Goal: Task Accomplishment & Management: Use online tool/utility

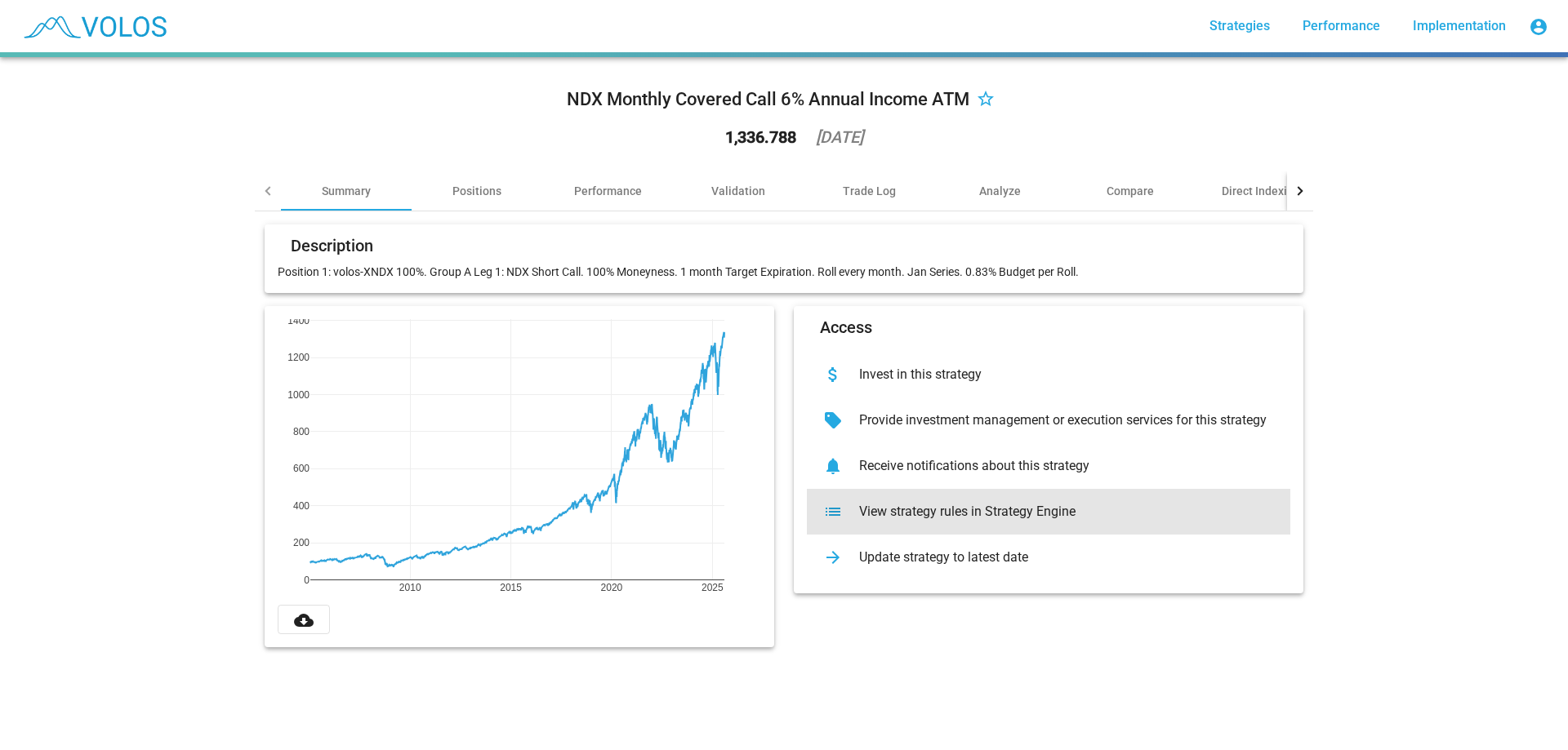
click at [1012, 516] on div "View strategy rules in Strategy Engine" at bounding box center [1061, 512] width 431 height 16
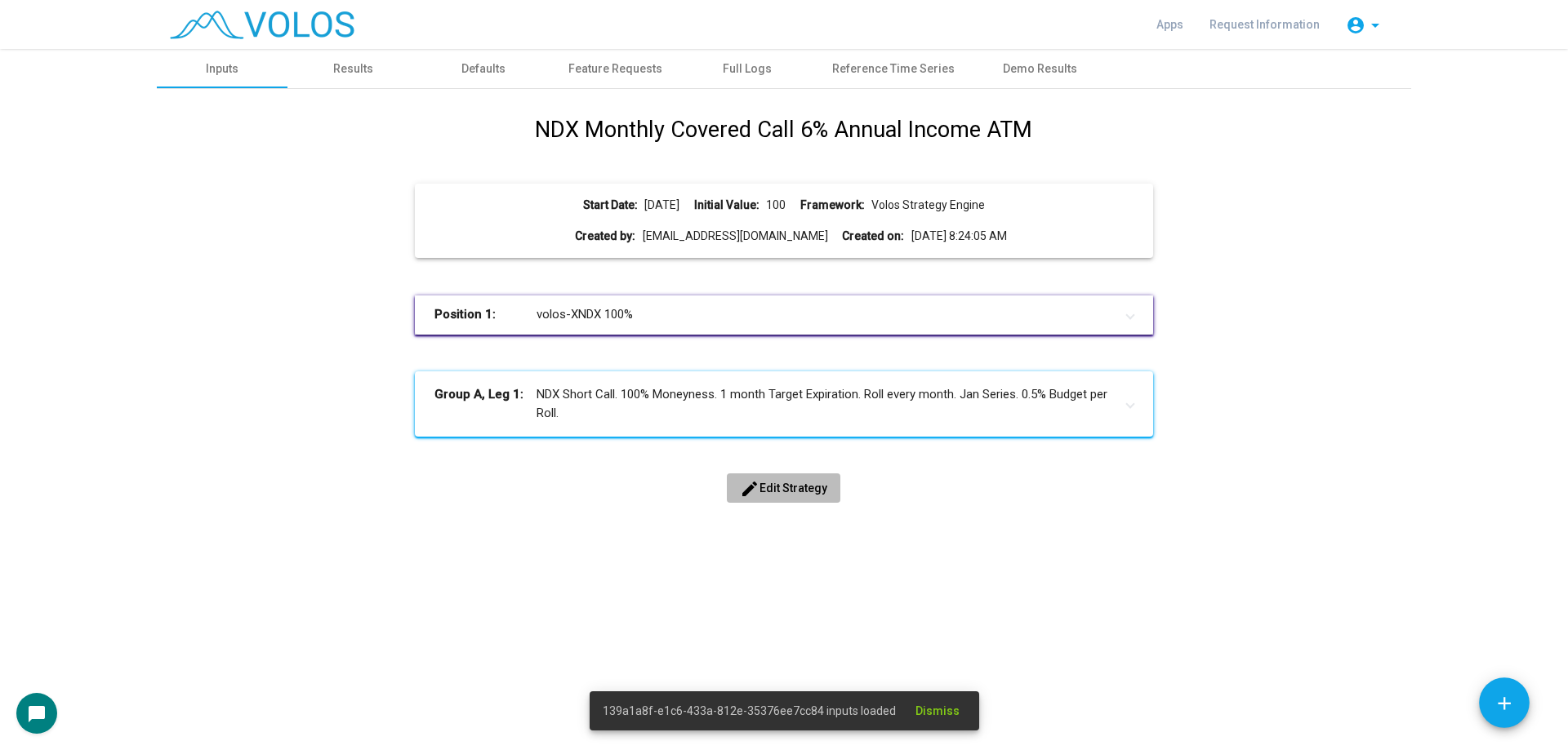
click at [778, 487] on span "edit Edit Strategy" at bounding box center [783, 488] width 88 height 13
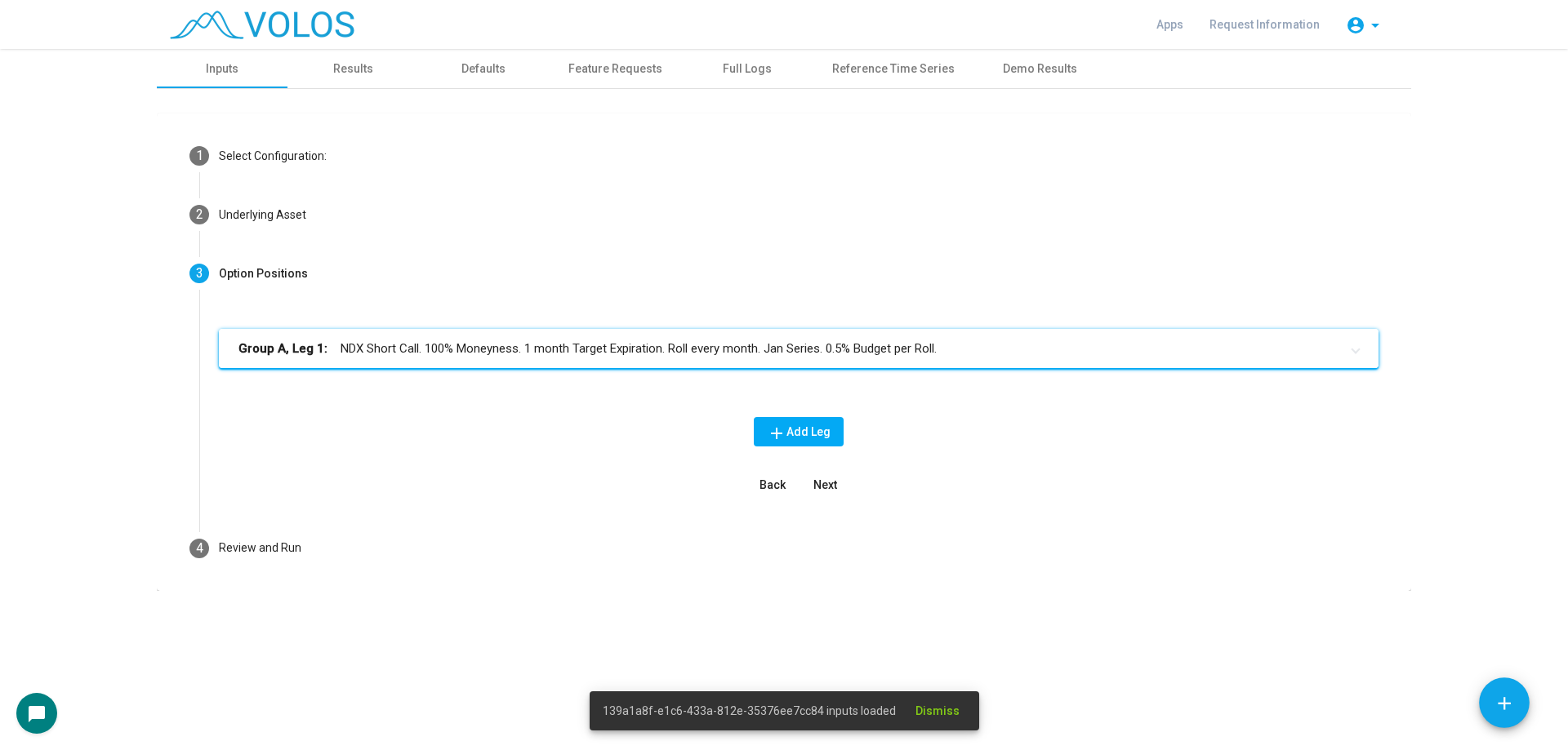
click at [638, 350] on mat-panel-title "Group A, Leg 1: NDX Short Call. 100% Moneyness. 1 month Target Expiration. Roll…" at bounding box center [788, 348] width 1101 height 19
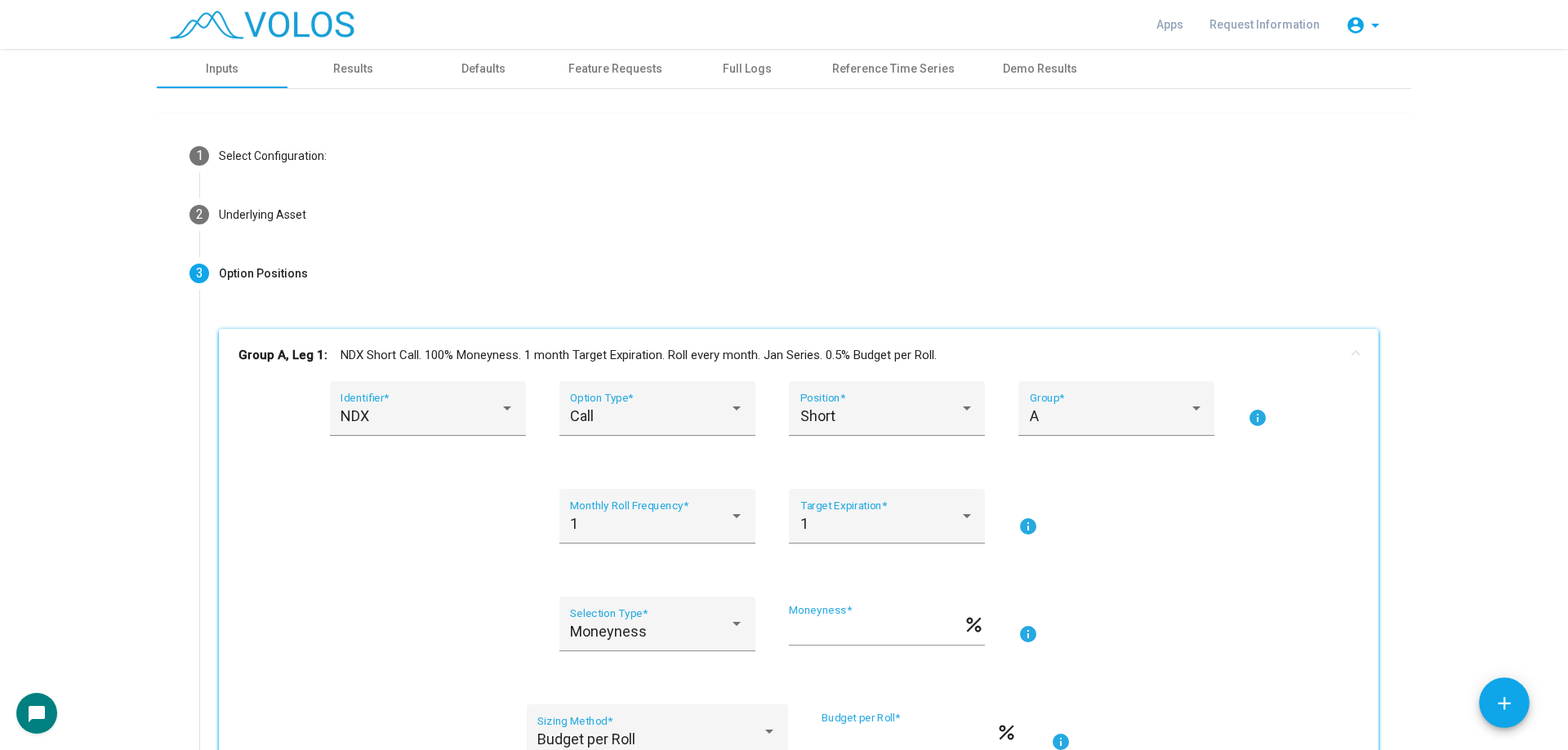
scroll to position [245, 0]
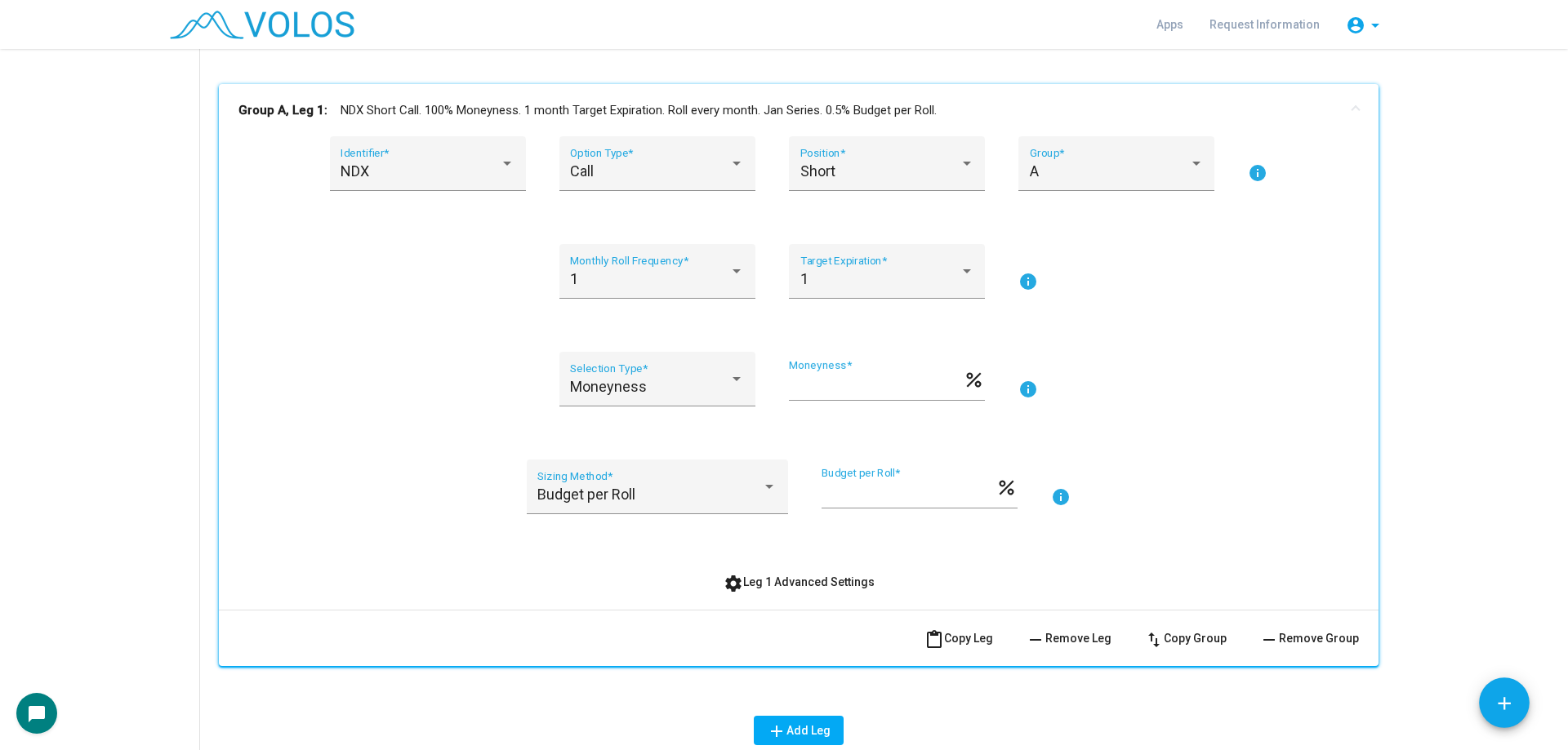
click at [804, 582] on span "settings Leg 1 Advanced Settings" at bounding box center [798, 582] width 151 height 13
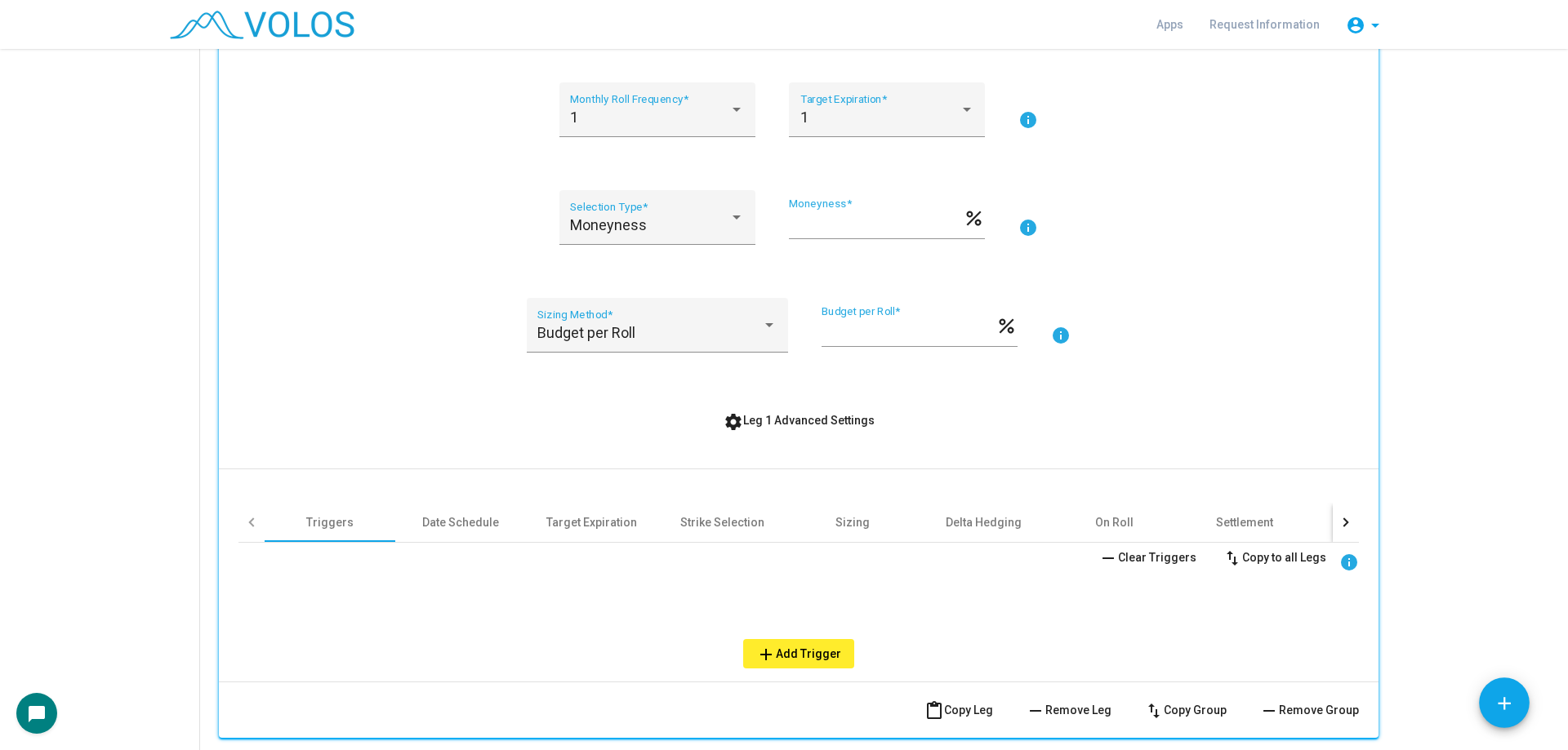
scroll to position [408, 0]
click at [443, 510] on div "Date Schedule" at bounding box center [461, 521] width 130 height 39
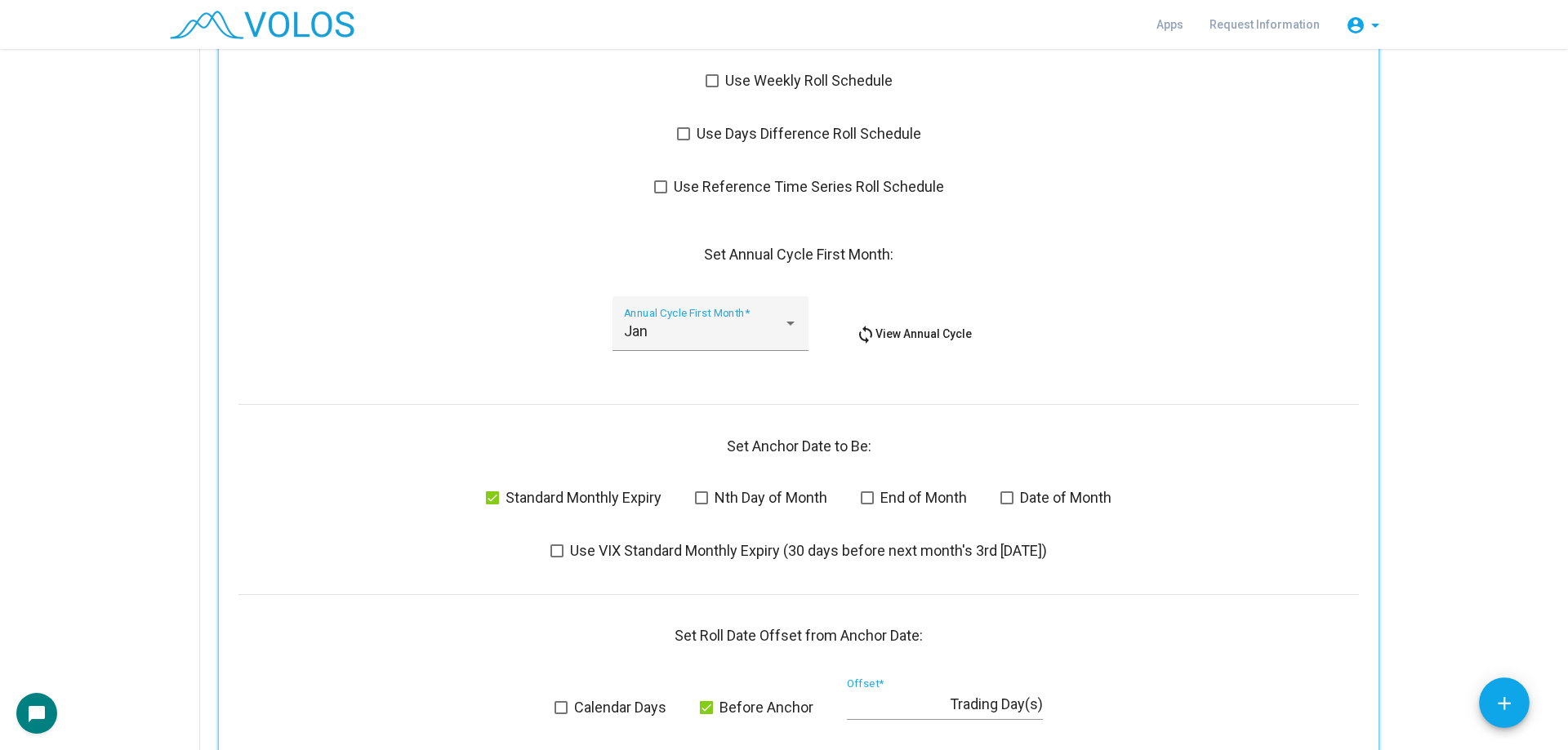
scroll to position [735, 0]
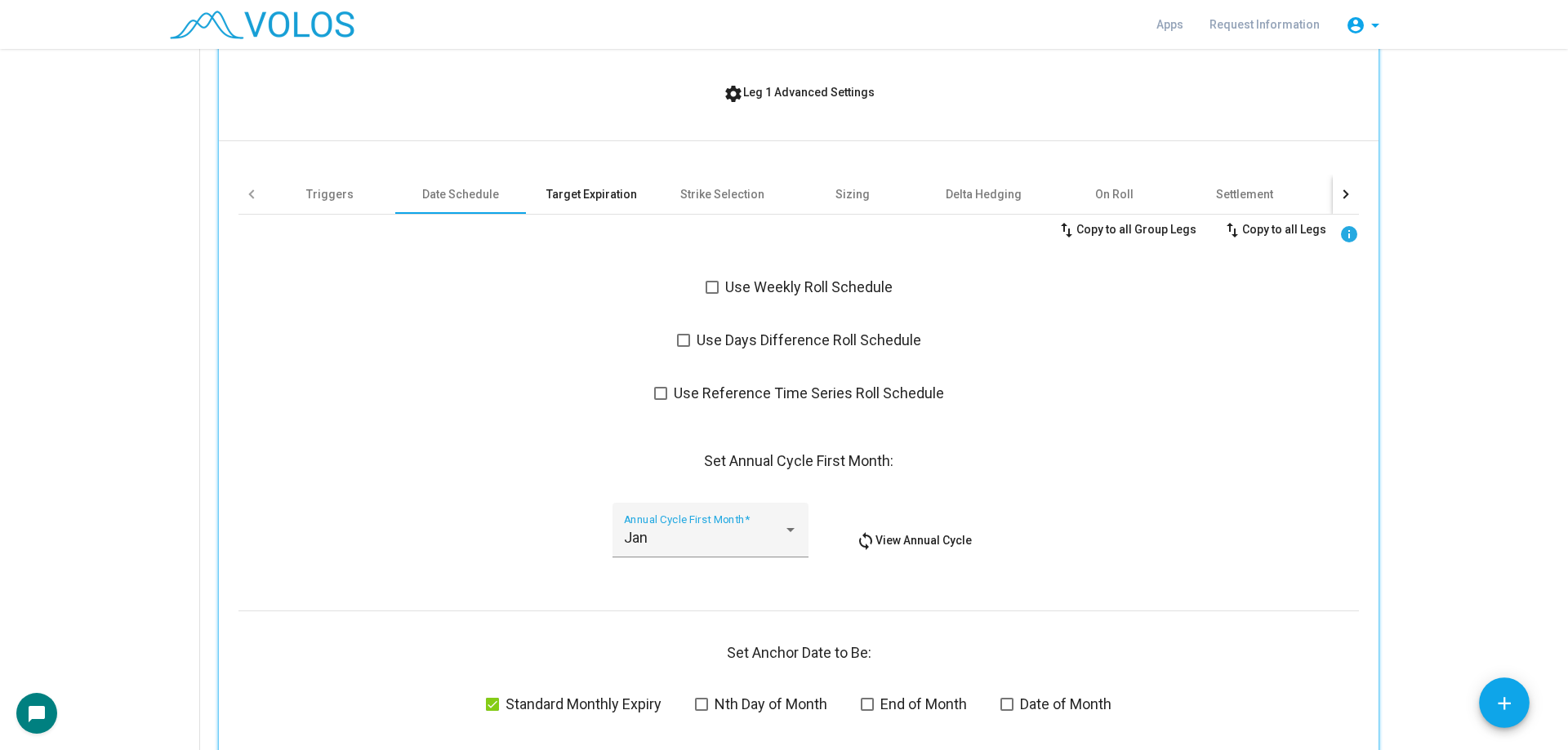
click at [571, 197] on div "Target Expiration" at bounding box center [592, 194] width 91 height 16
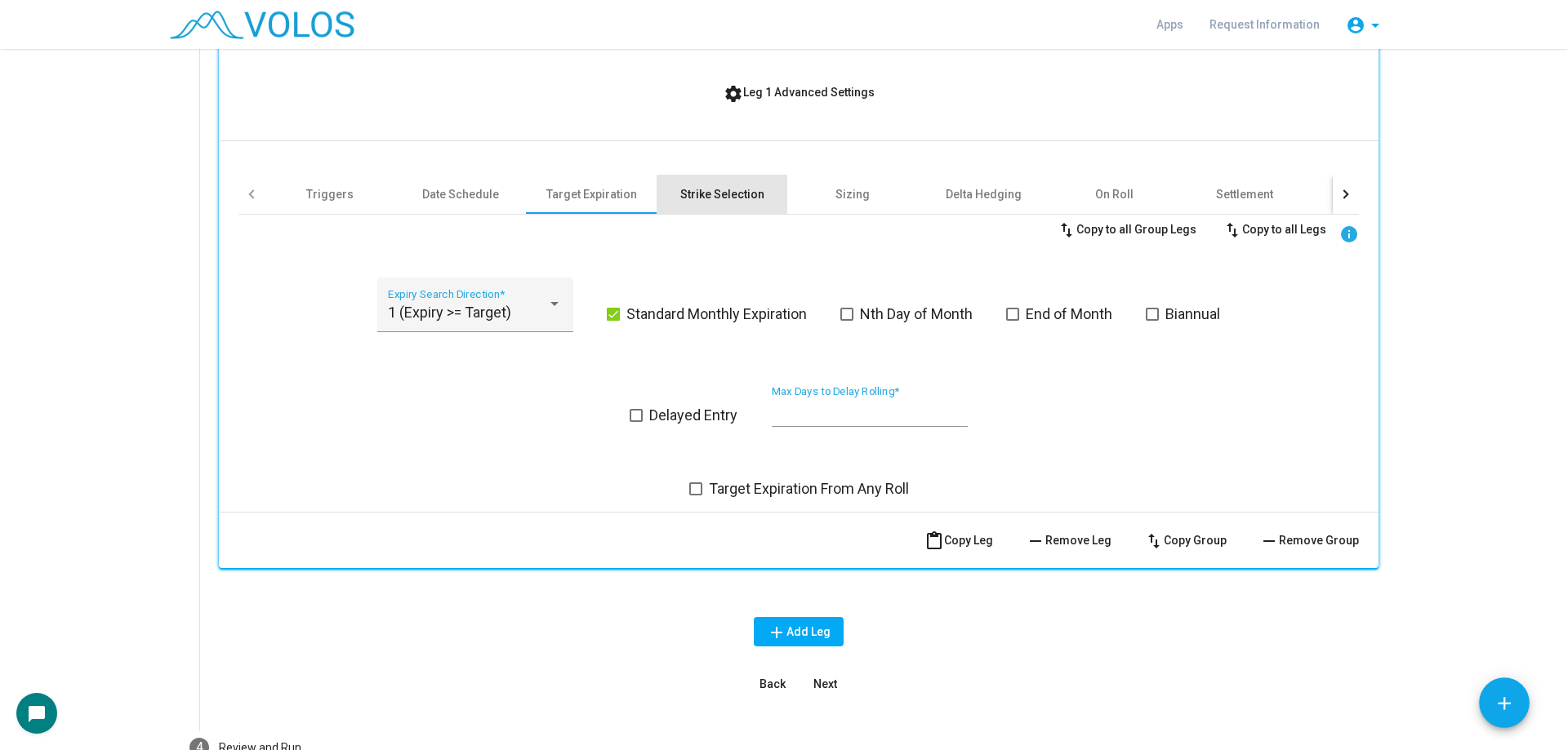
click at [727, 205] on div "Strike Selection" at bounding box center [721, 195] width 130 height 39
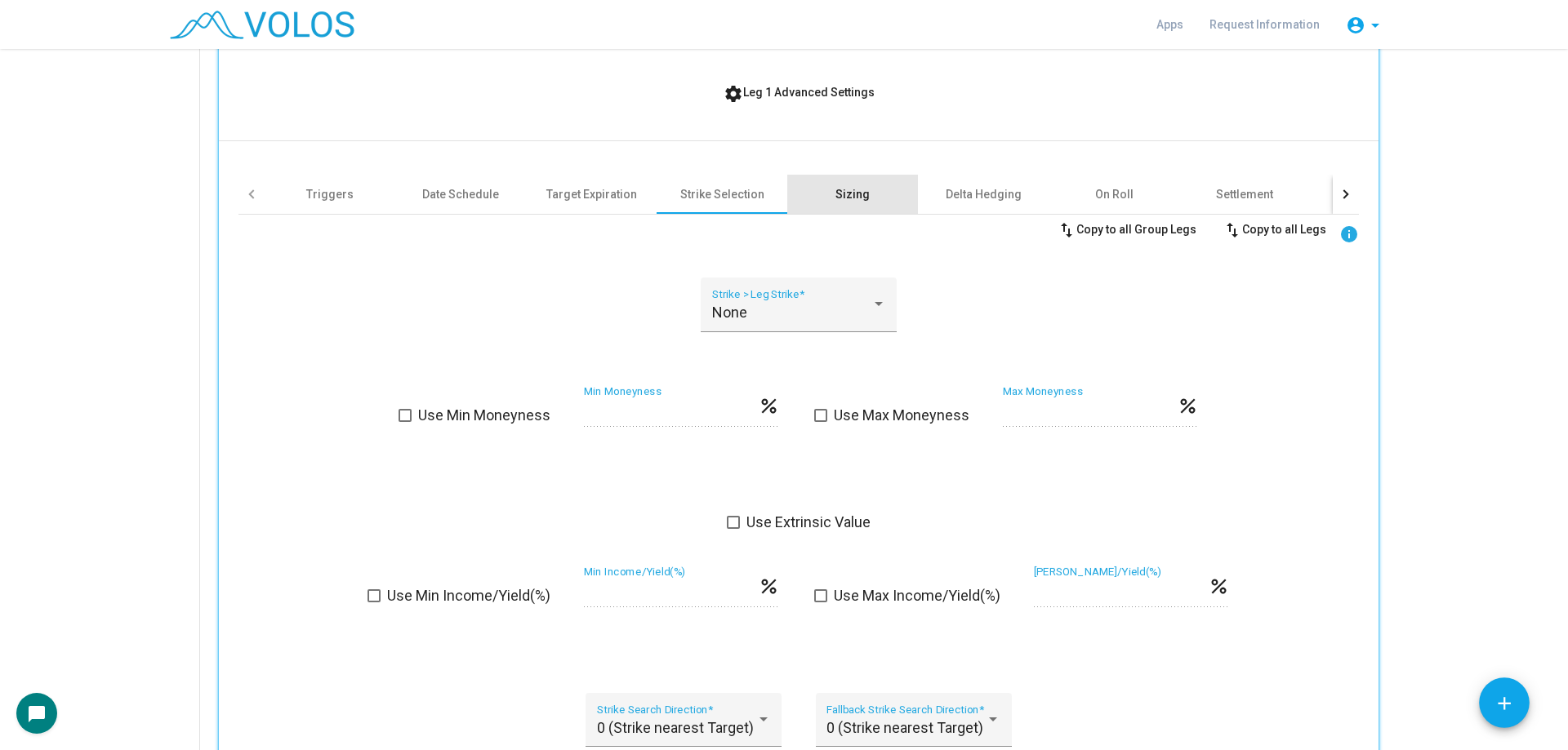
click at [857, 190] on div "Sizing" at bounding box center [852, 194] width 34 height 16
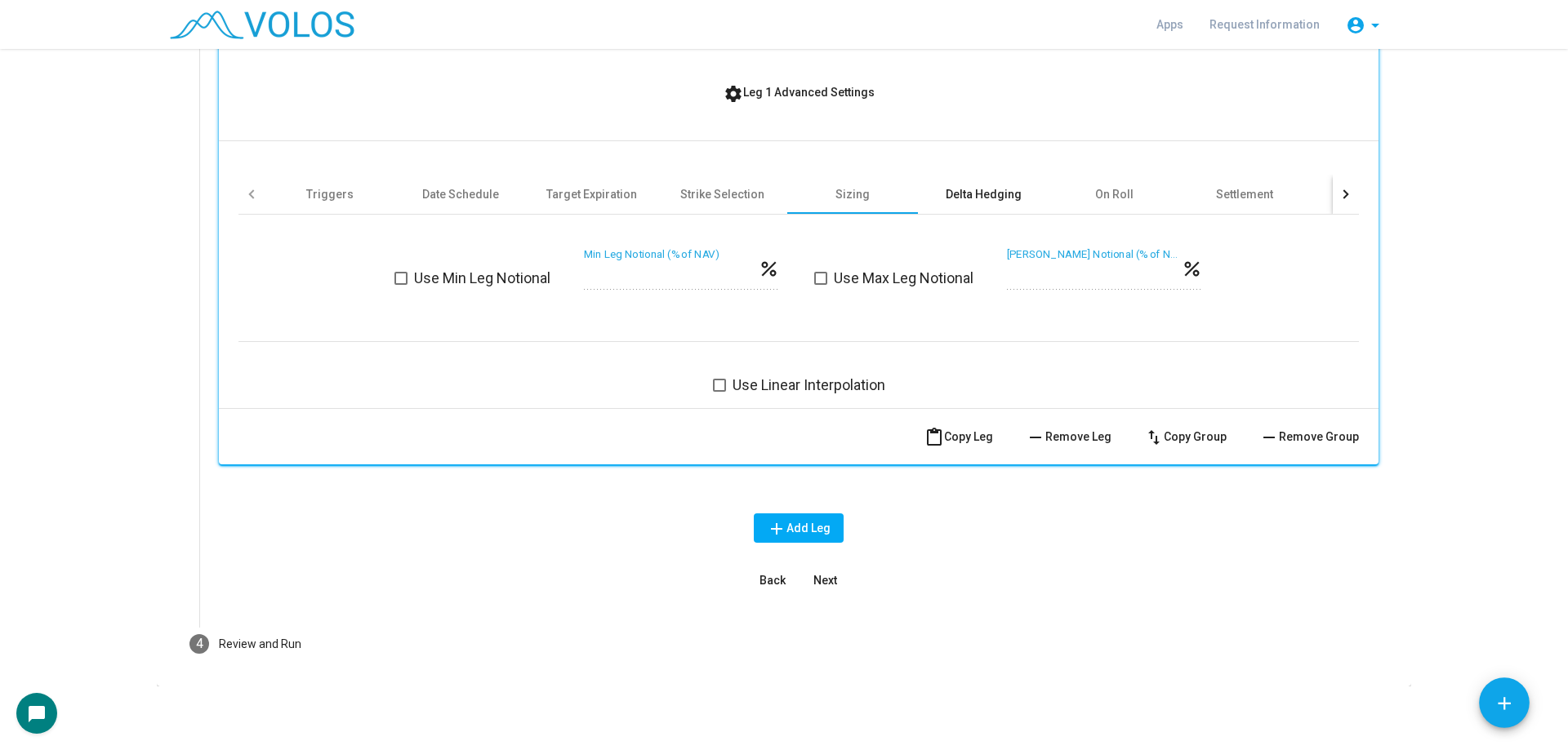
click at [961, 197] on div "Delta Hedging" at bounding box center [983, 194] width 76 height 16
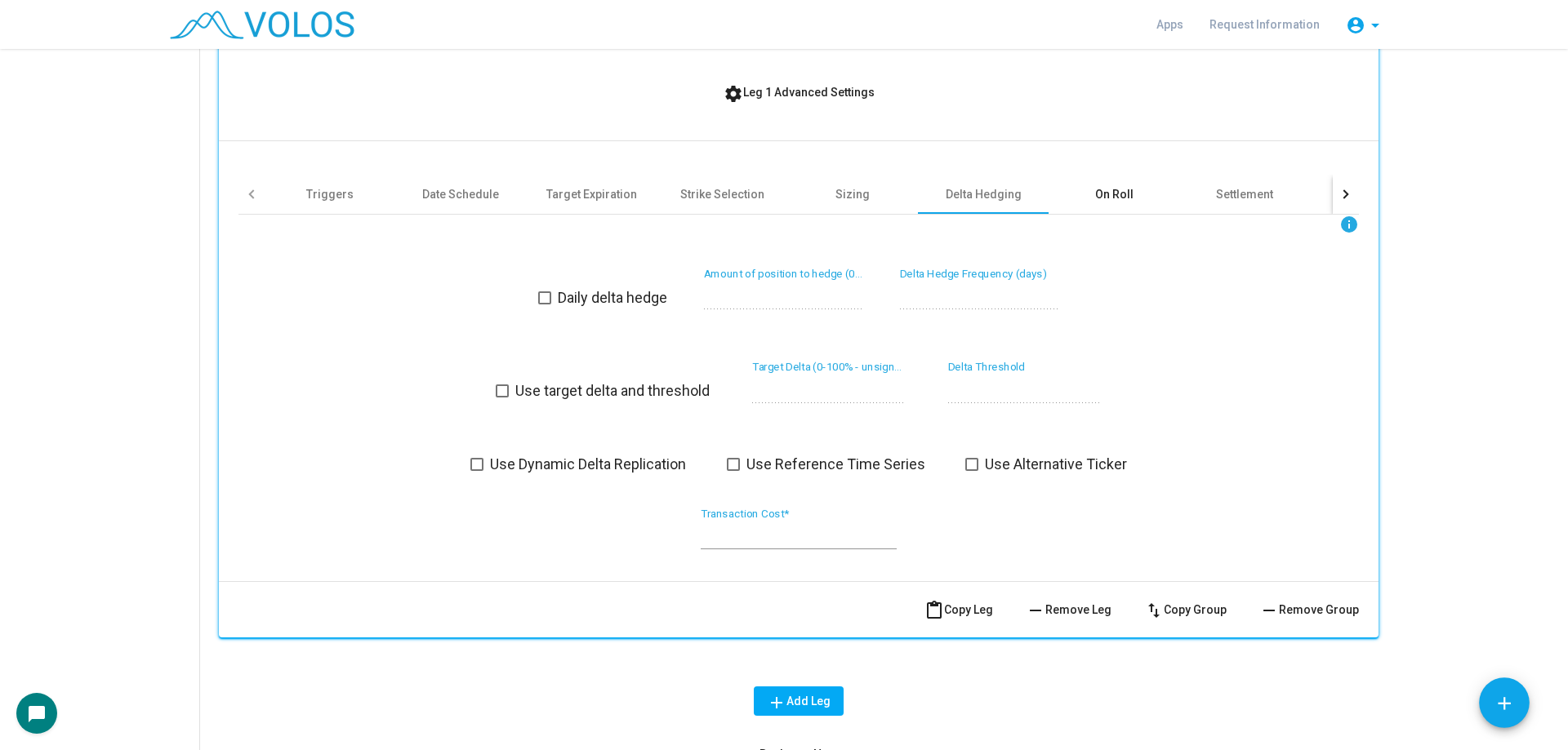
click at [1088, 198] on div "On Roll" at bounding box center [1113, 195] width 130 height 39
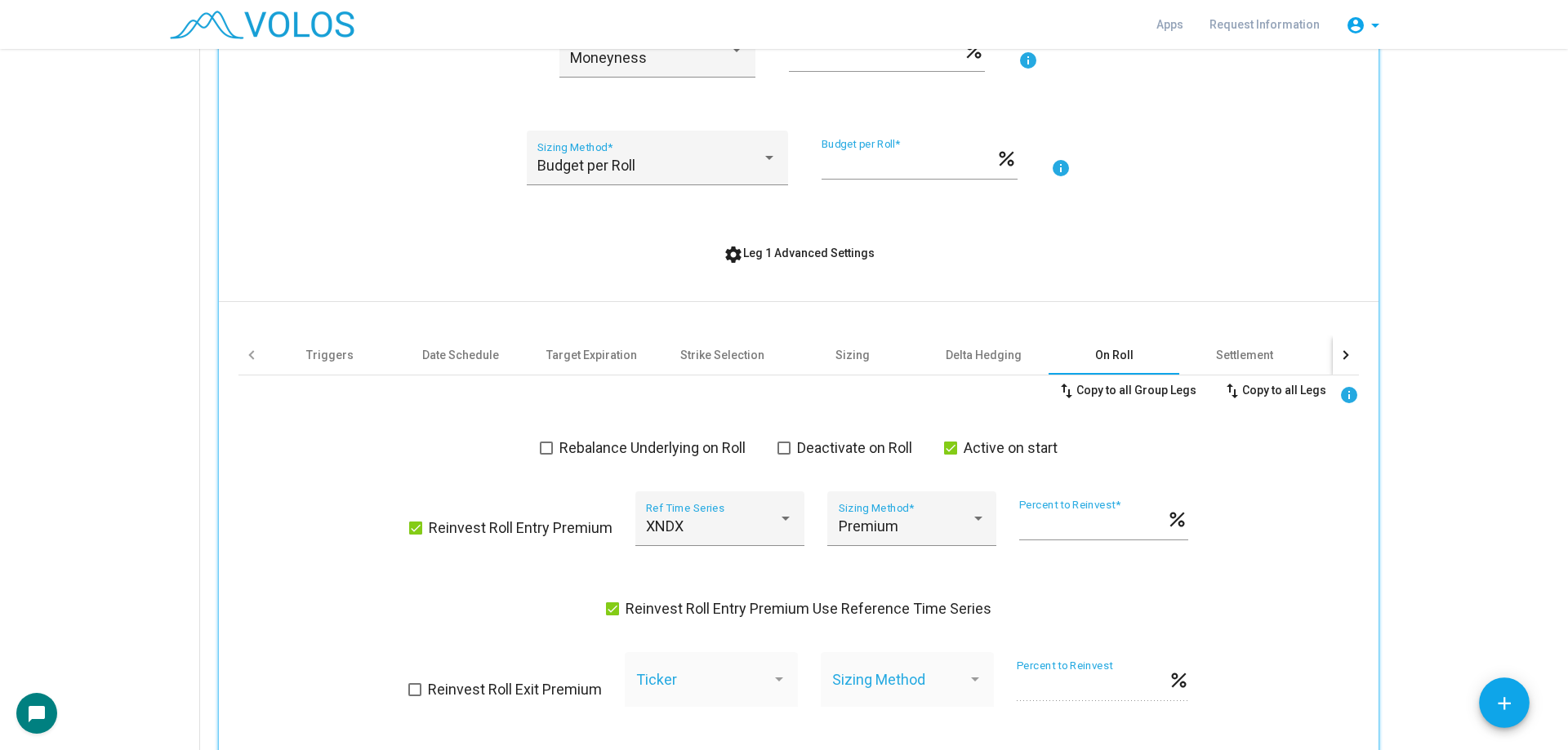
scroll to position [571, 0]
click at [718, 355] on div "Strike Selection" at bounding box center [722, 357] width 84 height 16
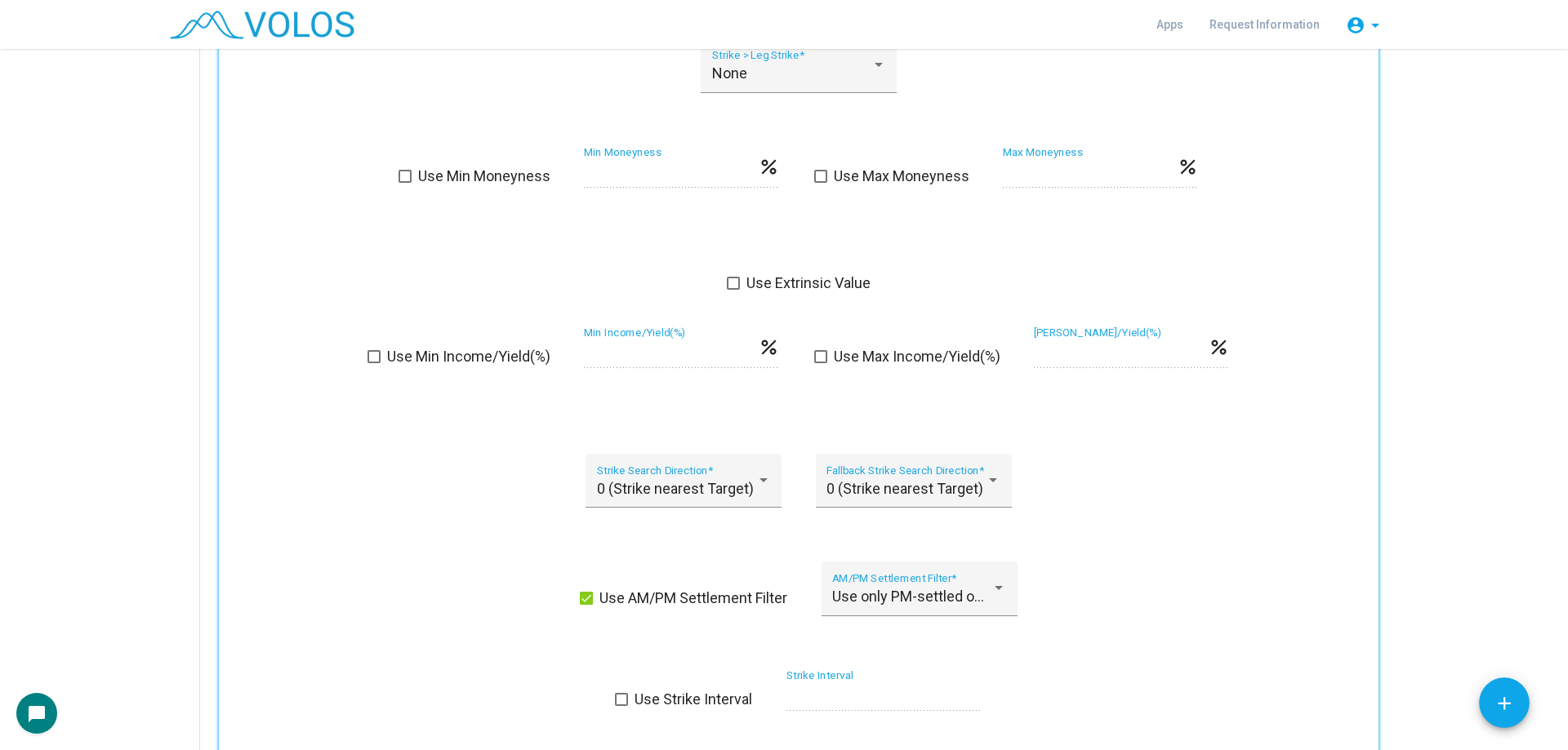
scroll to position [1306, 0]
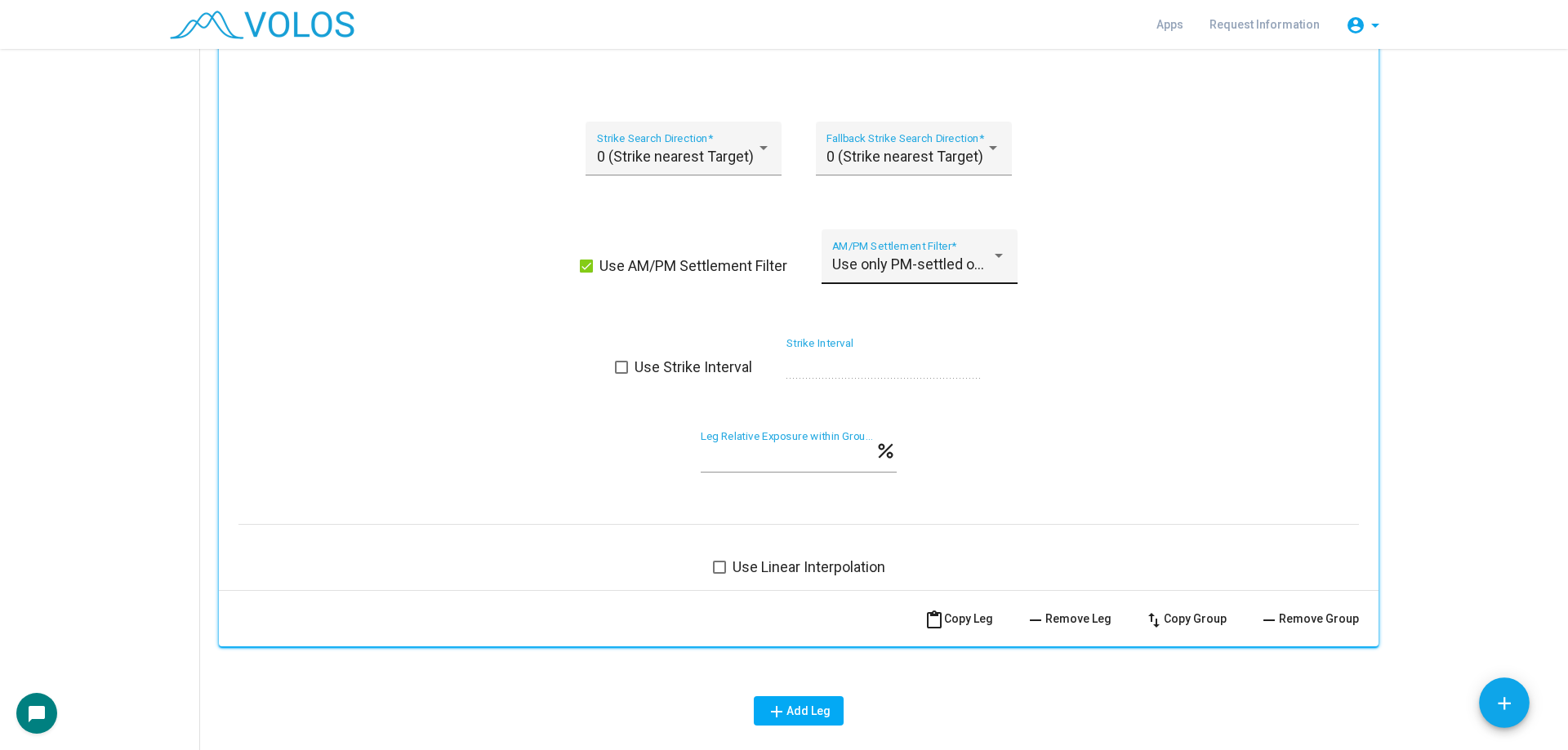
click at [943, 268] on span "Use only PM-settled options" at bounding box center [923, 263] width 183 height 17
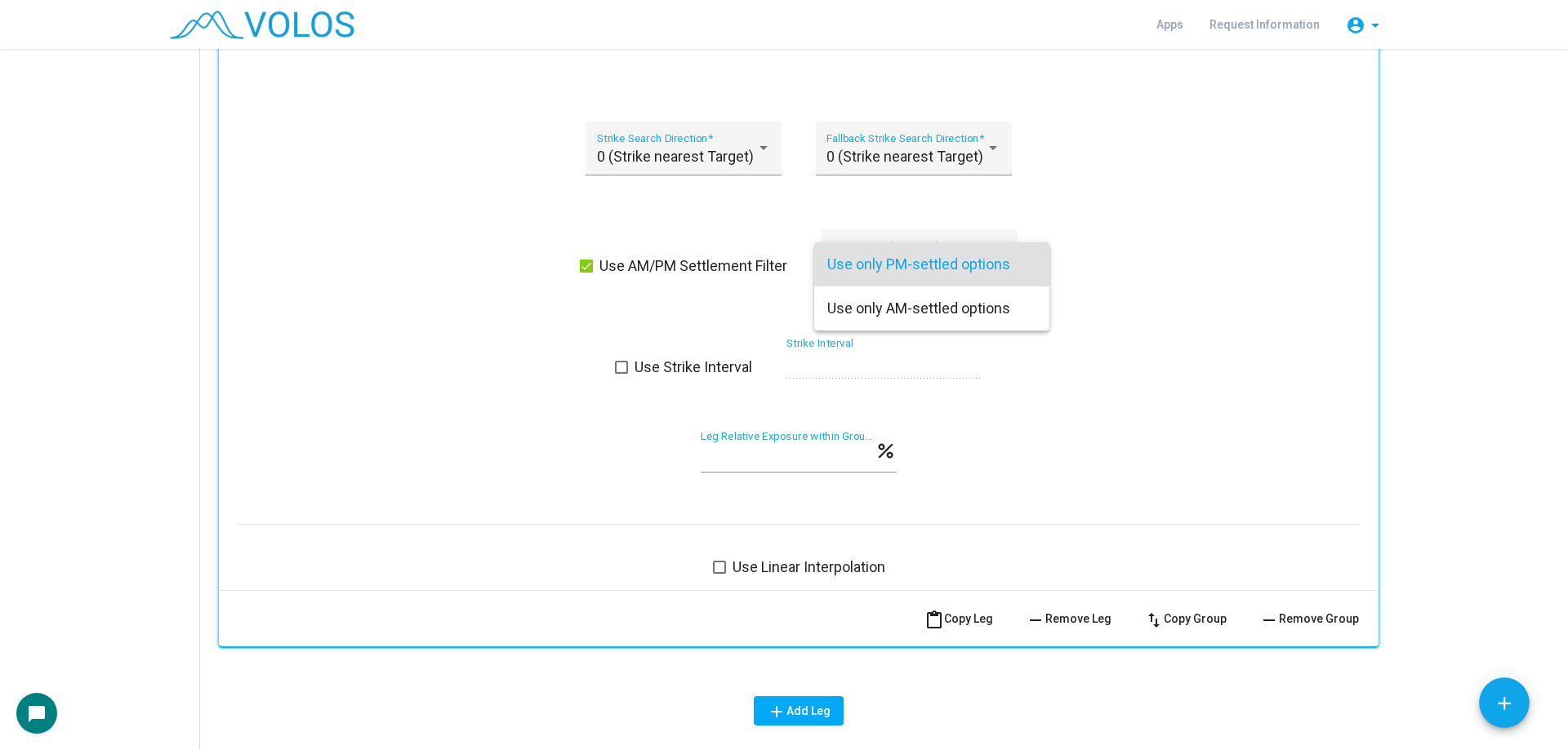
click at [1083, 271] on div at bounding box center [784, 375] width 1568 height 750
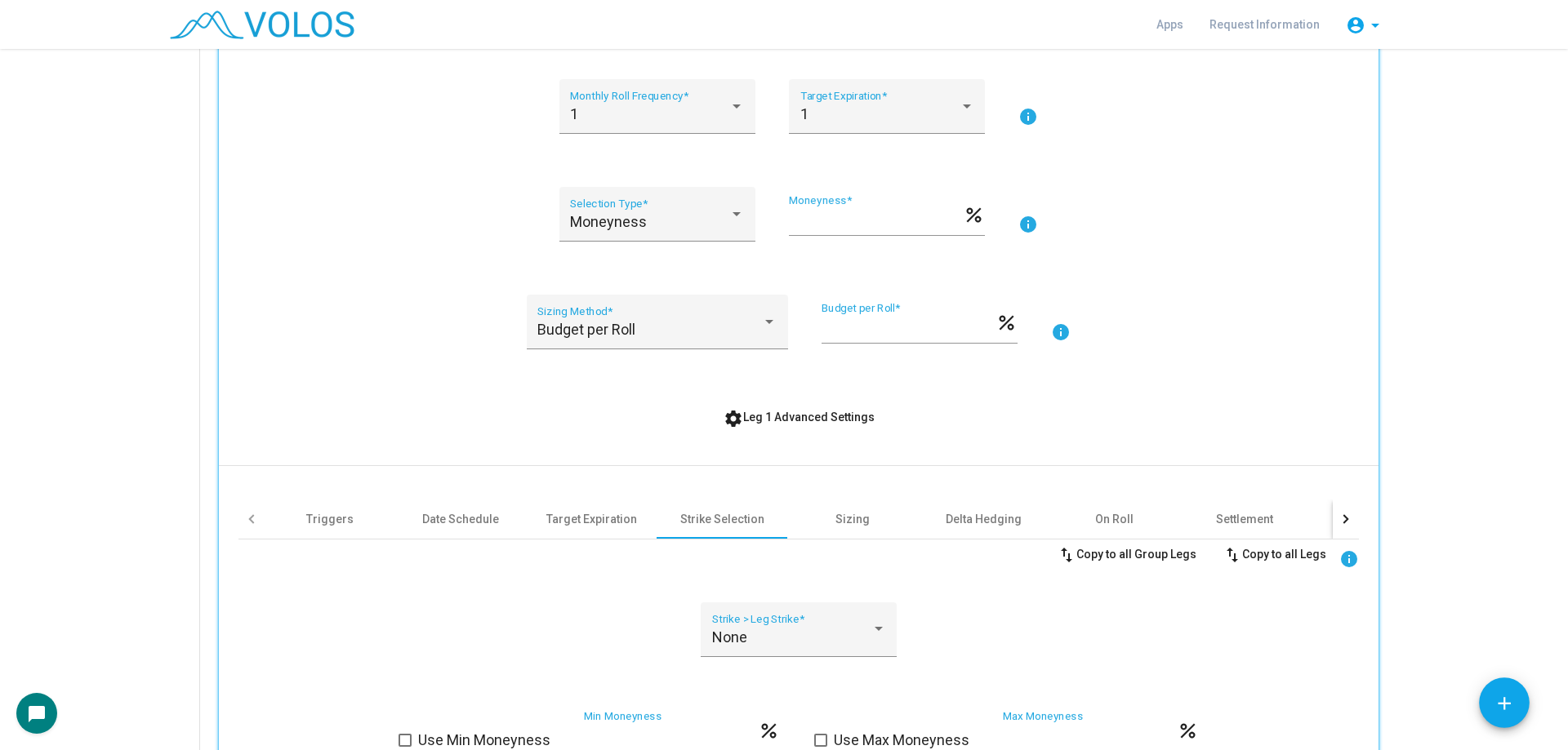
scroll to position [490, 0]
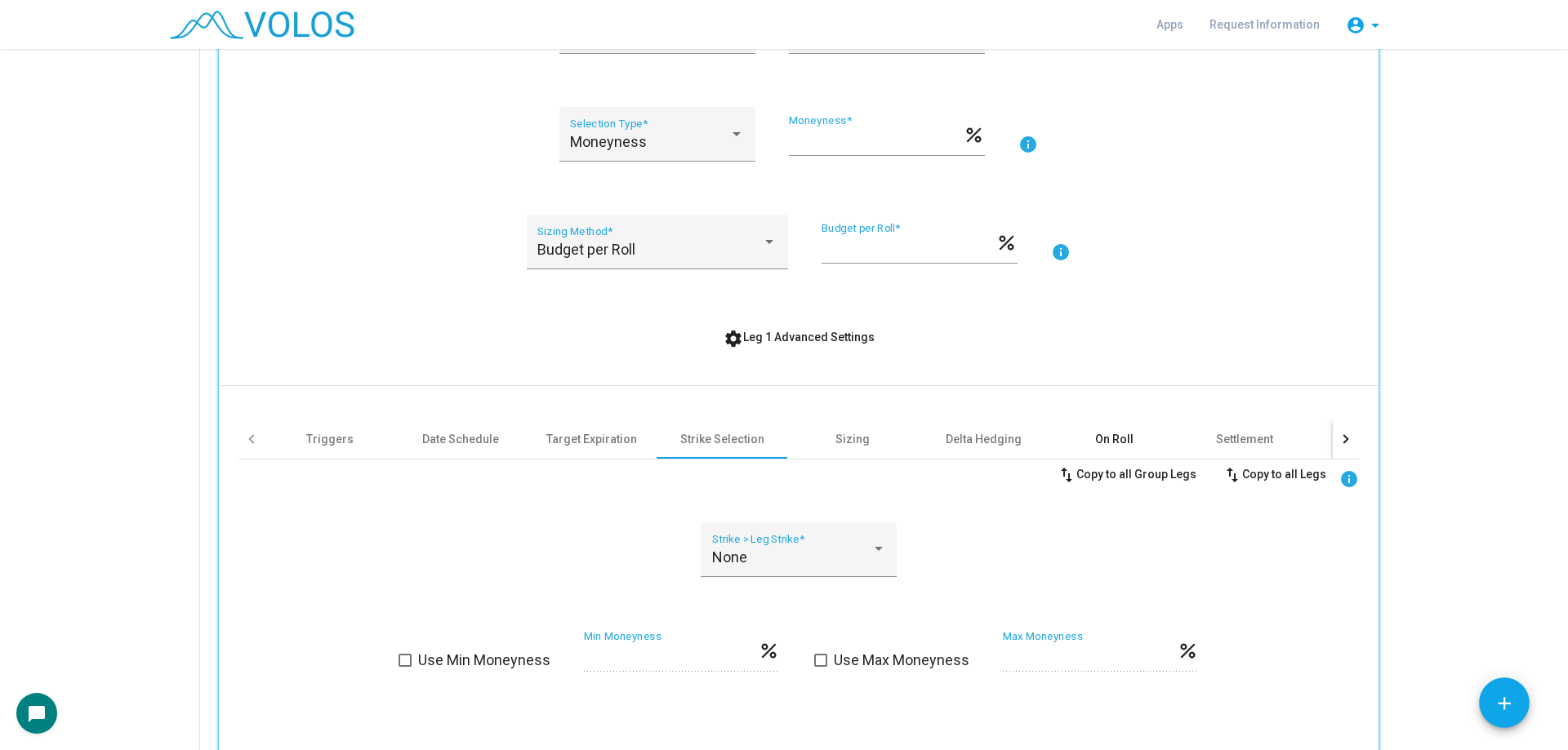
click at [1099, 436] on div "On Roll" at bounding box center [1113, 439] width 38 height 16
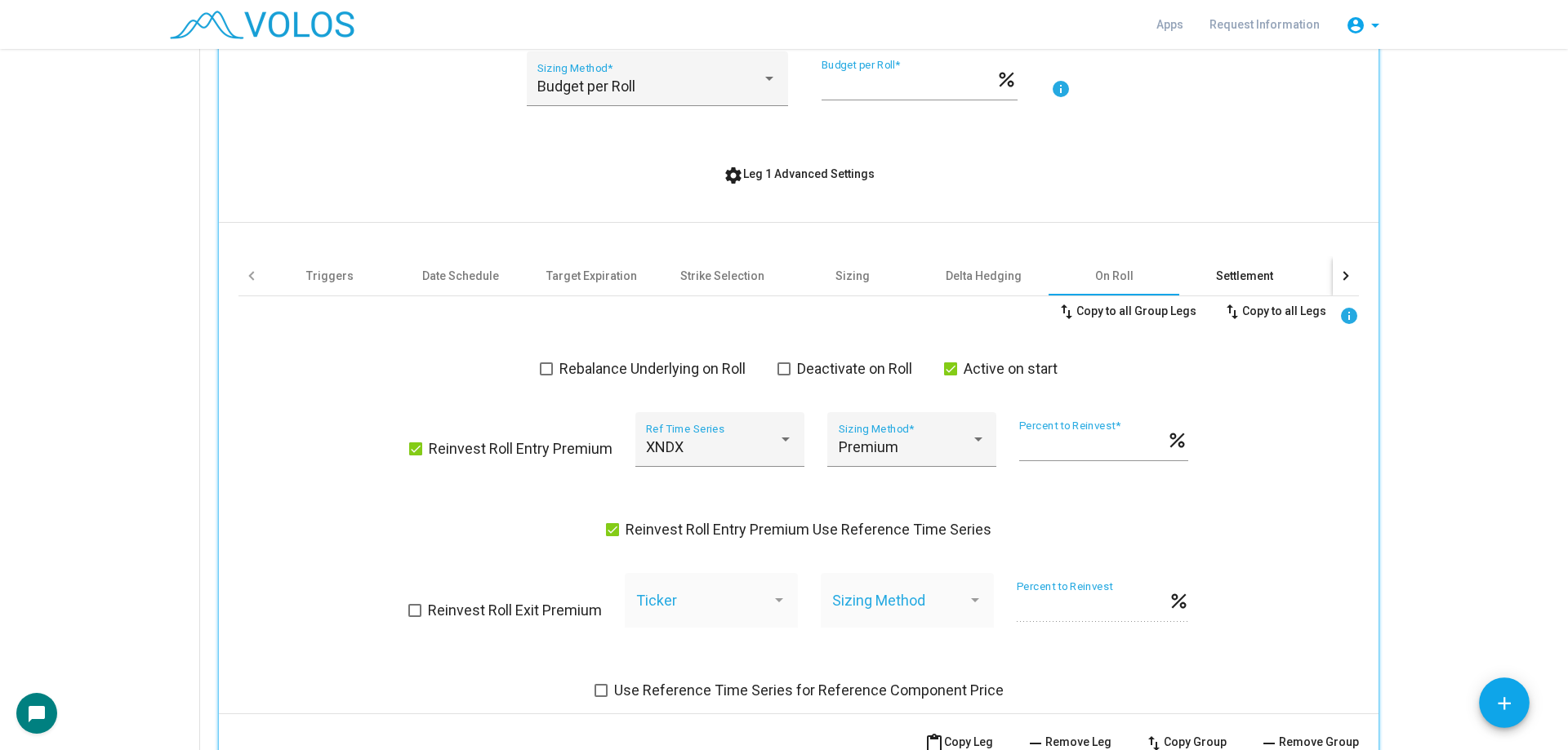
click at [1210, 264] on div "Settlement" at bounding box center [1244, 276] width 130 height 39
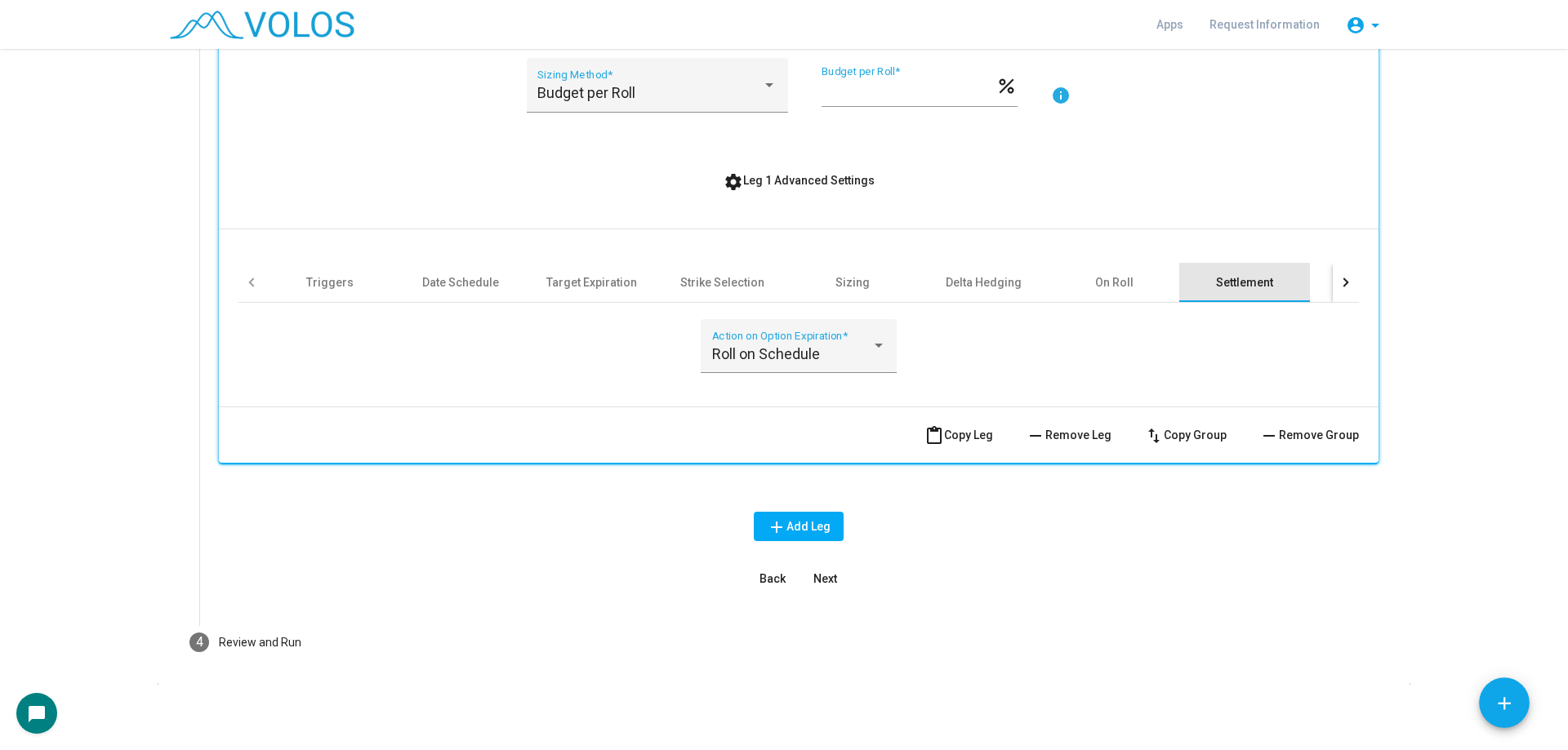
scroll to position [646, 0]
click at [1339, 292] on div at bounding box center [1345, 282] width 26 height 39
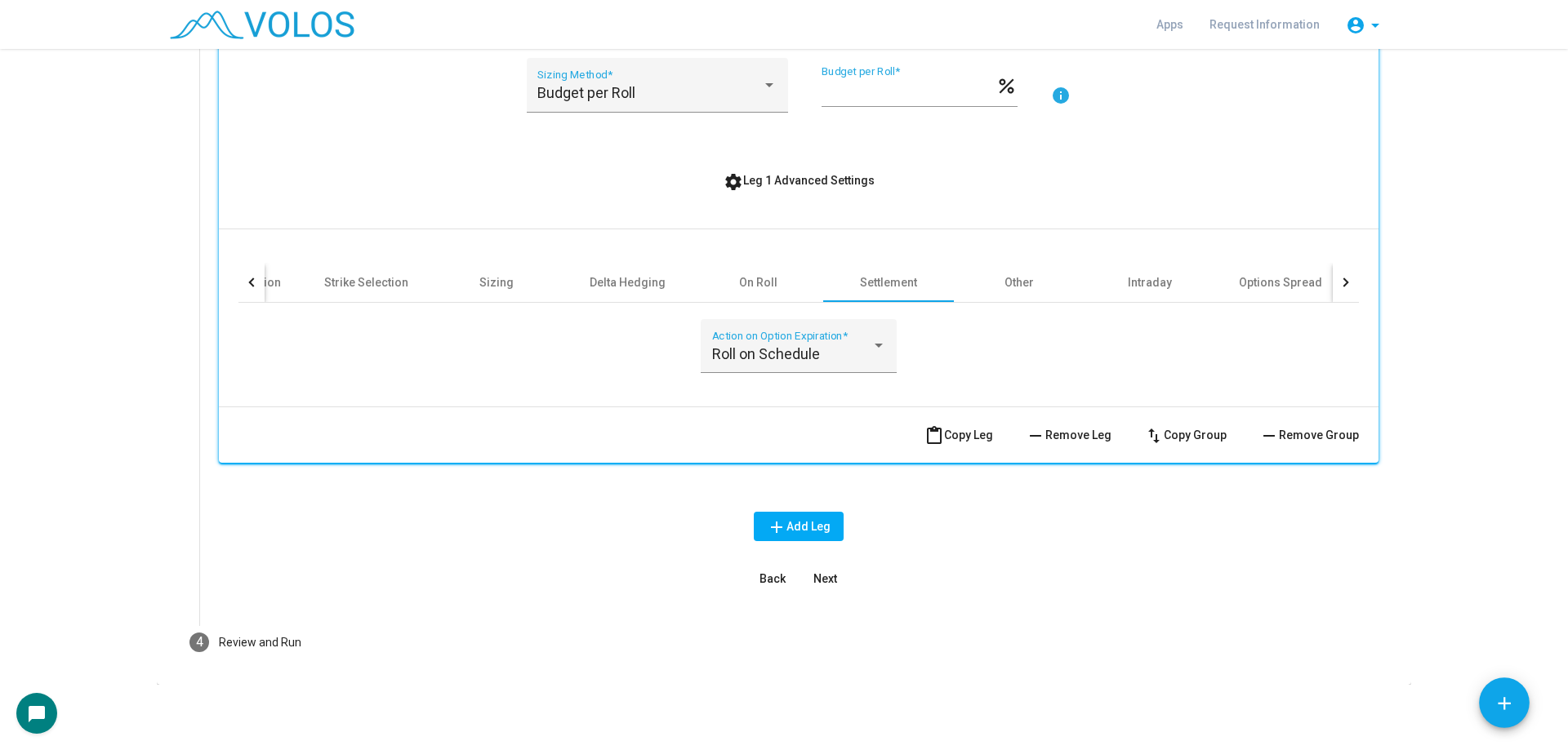
click at [768, 179] on span "settings Leg 1 Advanced Settings" at bounding box center [798, 180] width 151 height 13
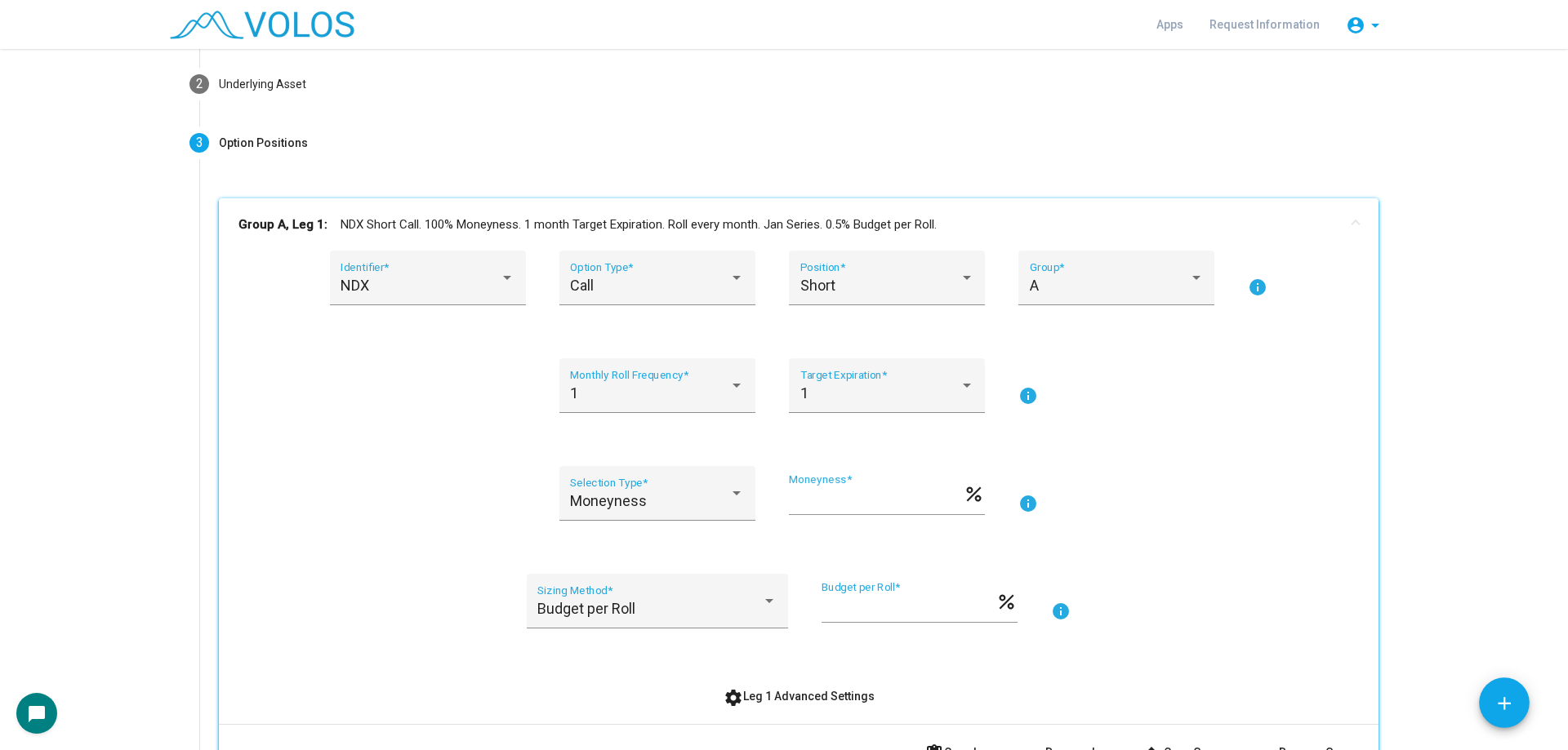
scroll to position [122, 0]
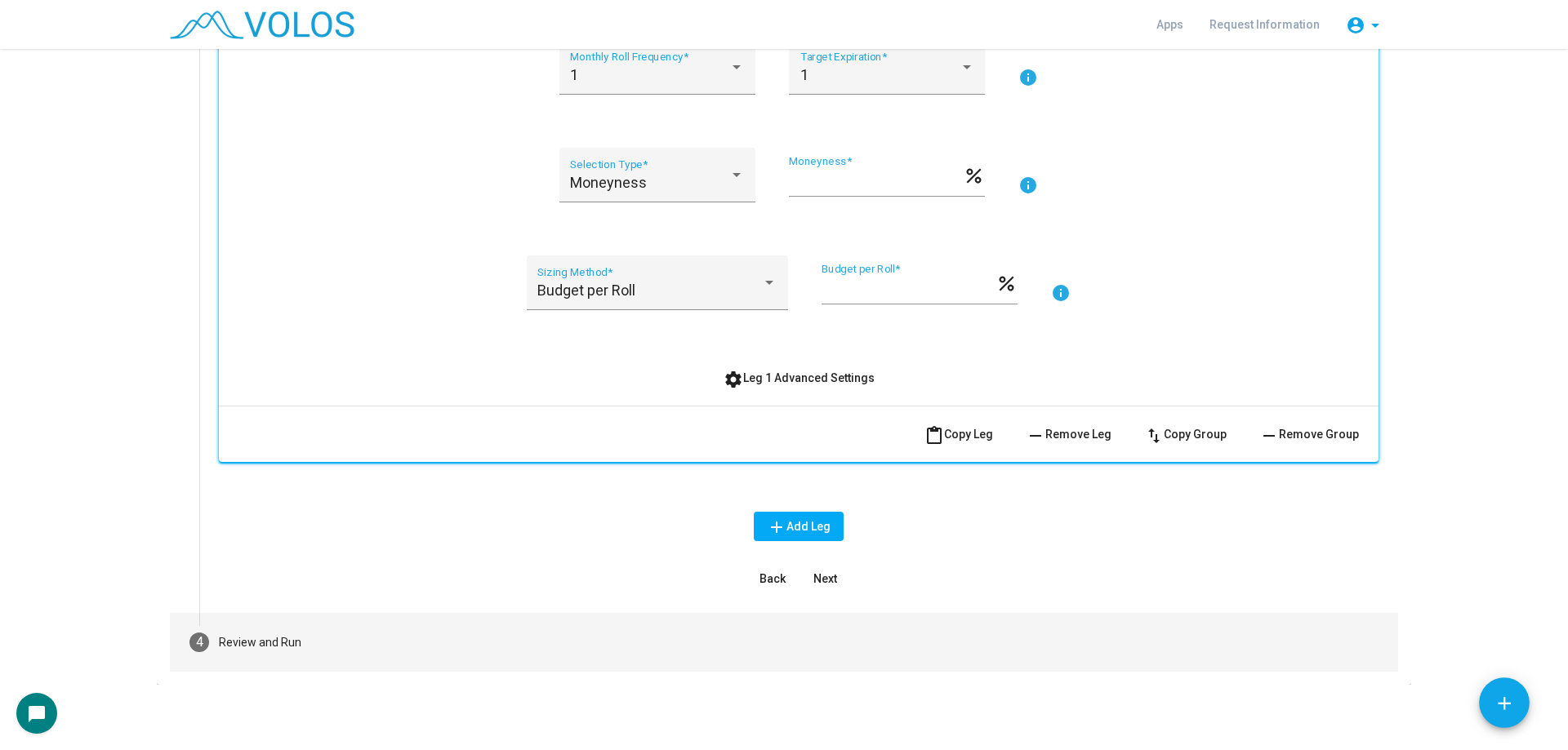
click at [525, 646] on mat-step-header "4 Review and Run" at bounding box center [783, 643] width 1228 height 59
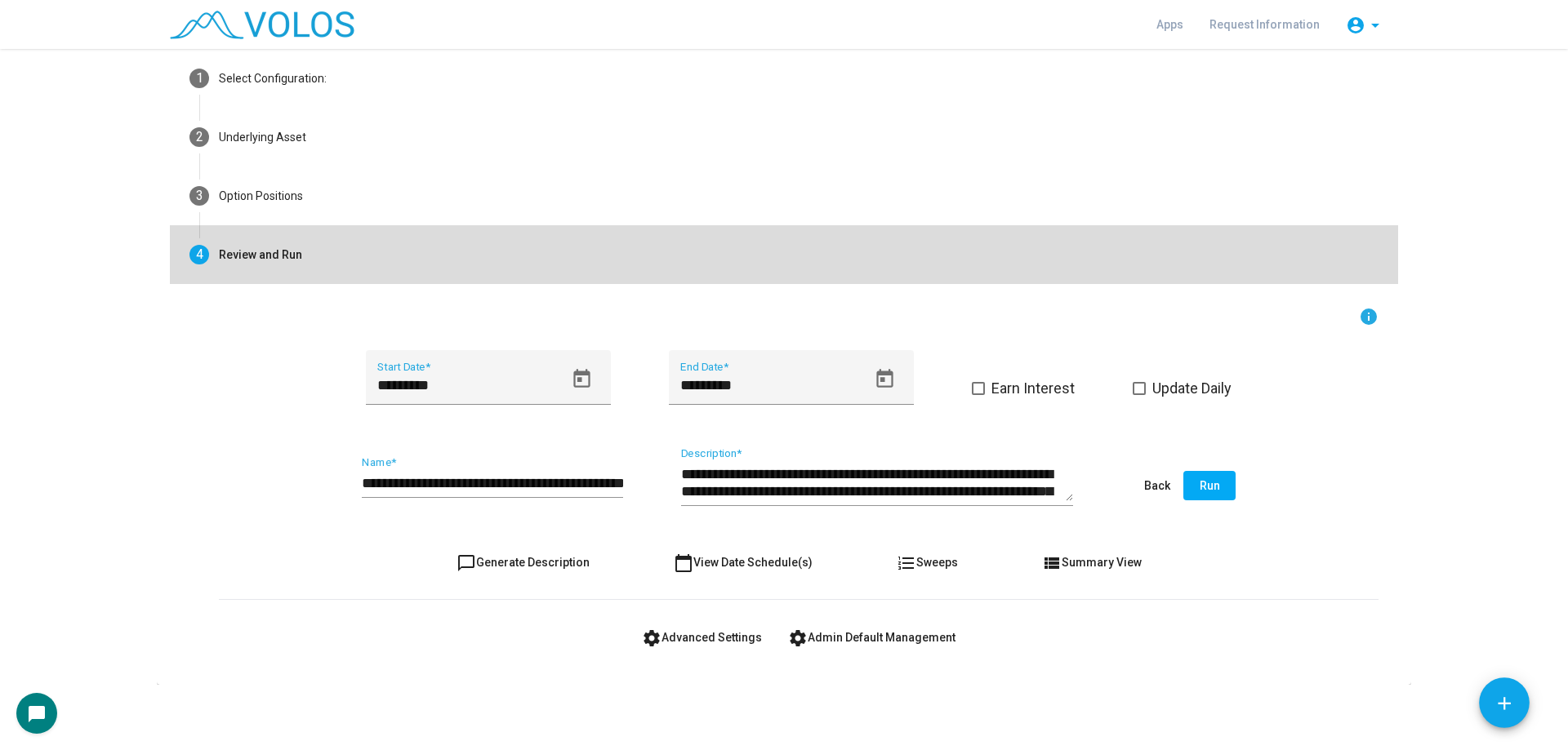
scroll to position [78, 0]
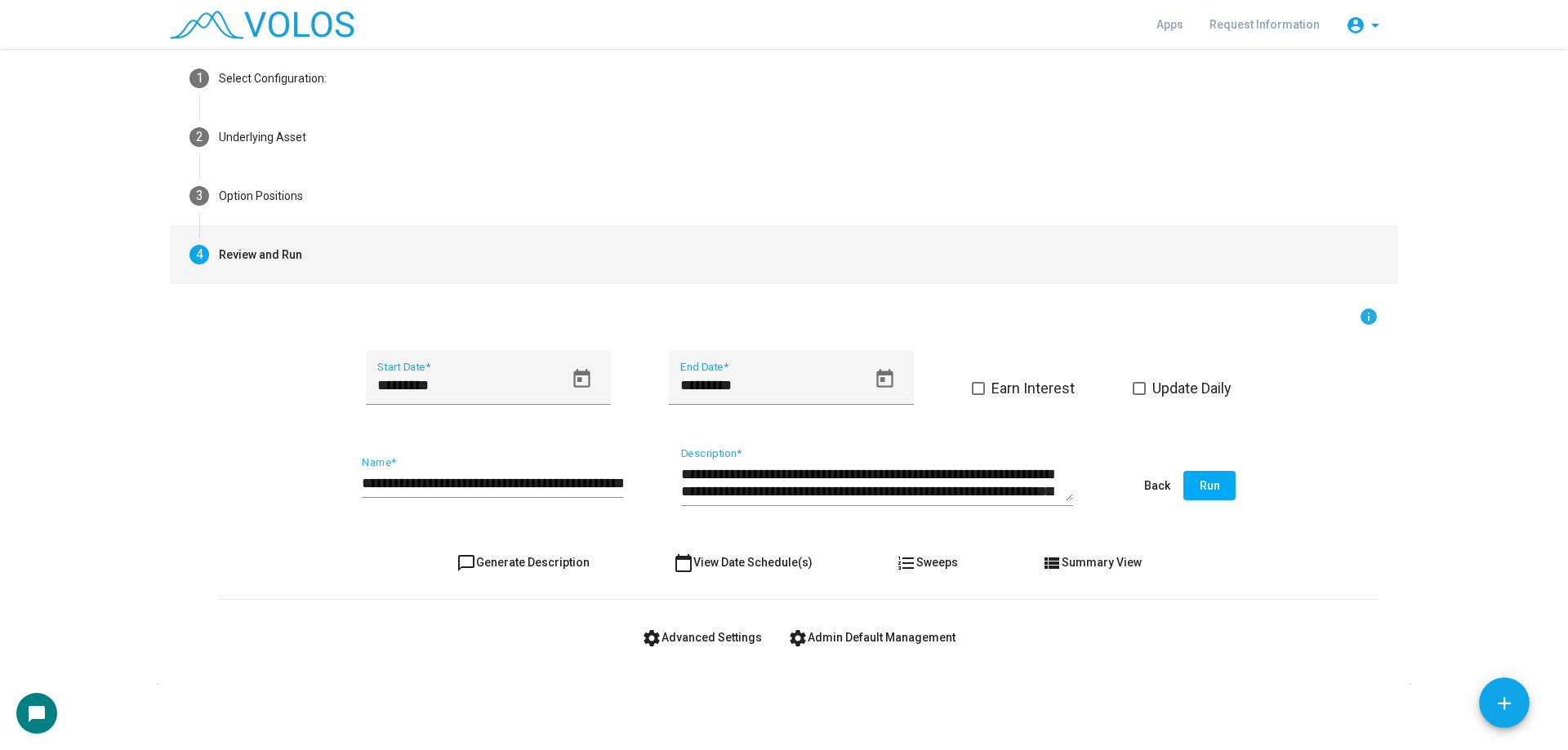
click at [1119, 571] on button "view_list Summary View" at bounding box center [1091, 562] width 126 height 29
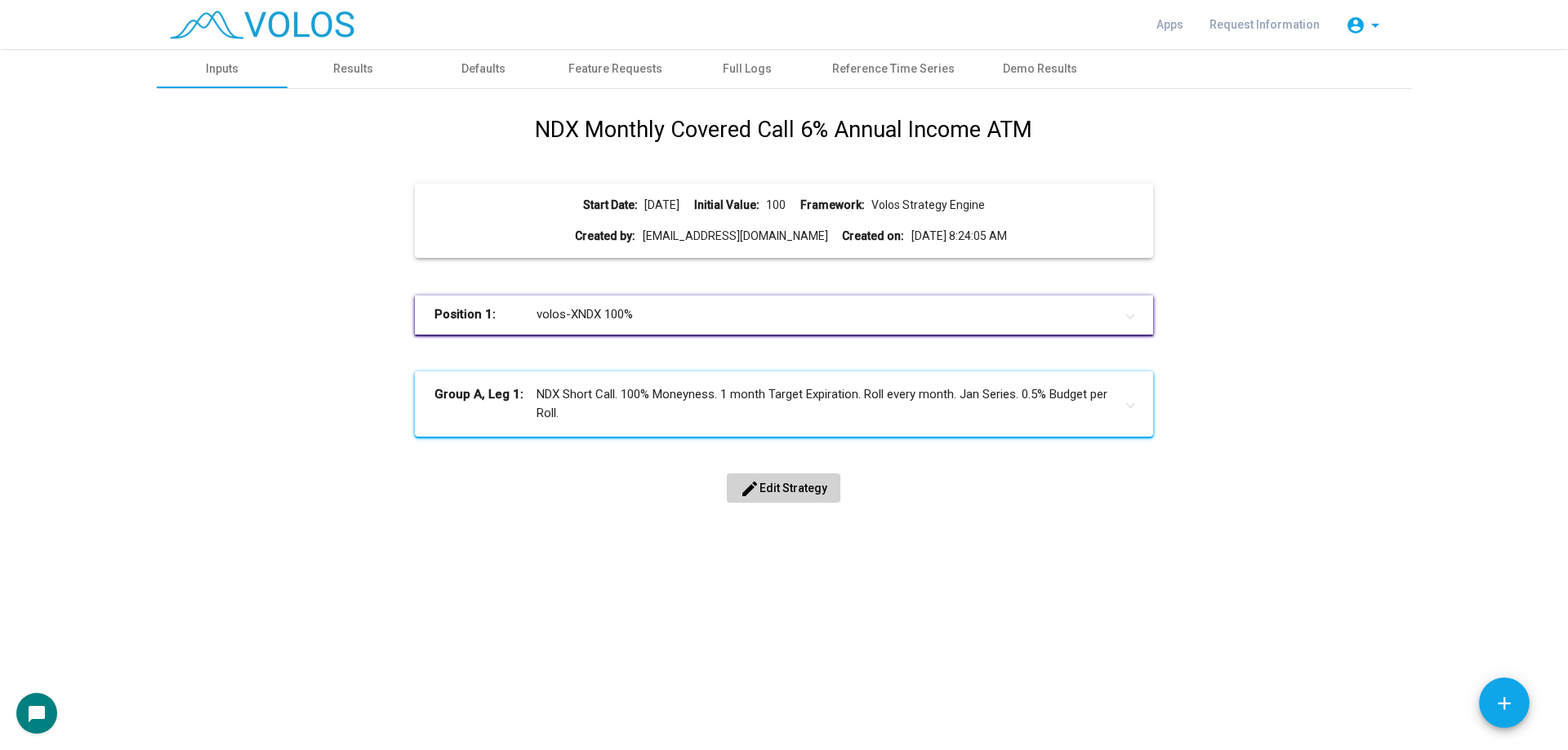
scroll to position [0, 0]
drag, startPoint x: 671, startPoint y: 229, endPoint x: 797, endPoint y: 237, distance: 126.3
click at [797, 237] on div "Created by: julian.rhein@nasdaq.com Created on: 2025-08-08 8:24:05 AM" at bounding box center [783, 236] width 711 height 17
click at [755, 237] on div "Created by: julian.rhein@nasdaq.com Created on: 2025-08-08 8:24:05 AM" at bounding box center [783, 236] width 711 height 17
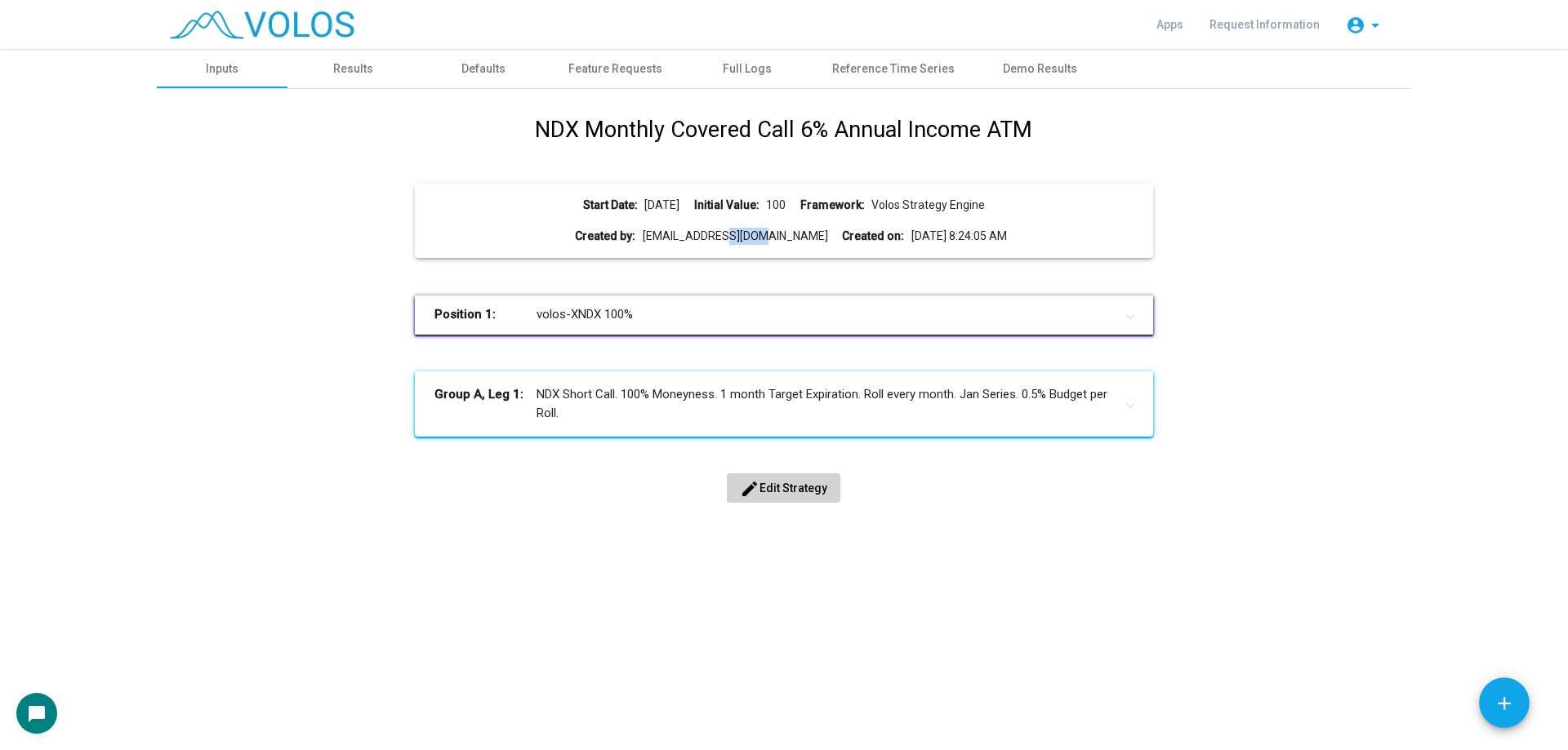
click at [755, 237] on div "Created by: julian.rhein@nasdaq.com Created on: 2025-08-08 8:24:05 AM" at bounding box center [783, 236] width 711 height 17
click at [757, 237] on div "Created by: julian.rhein@nasdaq.com Created on: 2025-08-08 8:24:05 AM" at bounding box center [783, 236] width 711 height 17
click at [376, 328] on div "NDX Monthly Covered Call 6% Annual Income ATM Start Date: 2005-01-18 Initial Va…" at bounding box center [783, 326] width 1229 height 426
